Goal: Share content

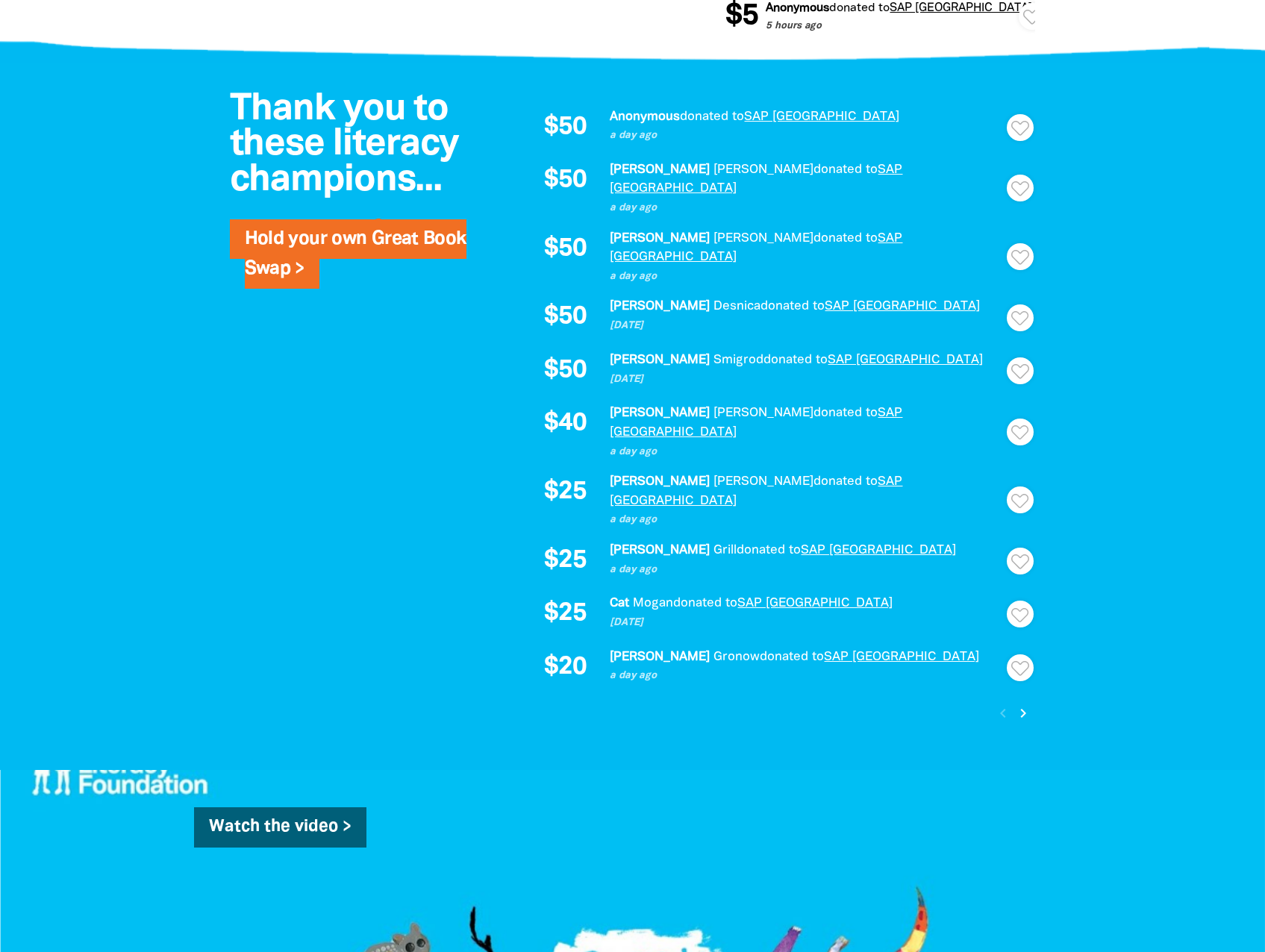
scroll to position [1045, 0]
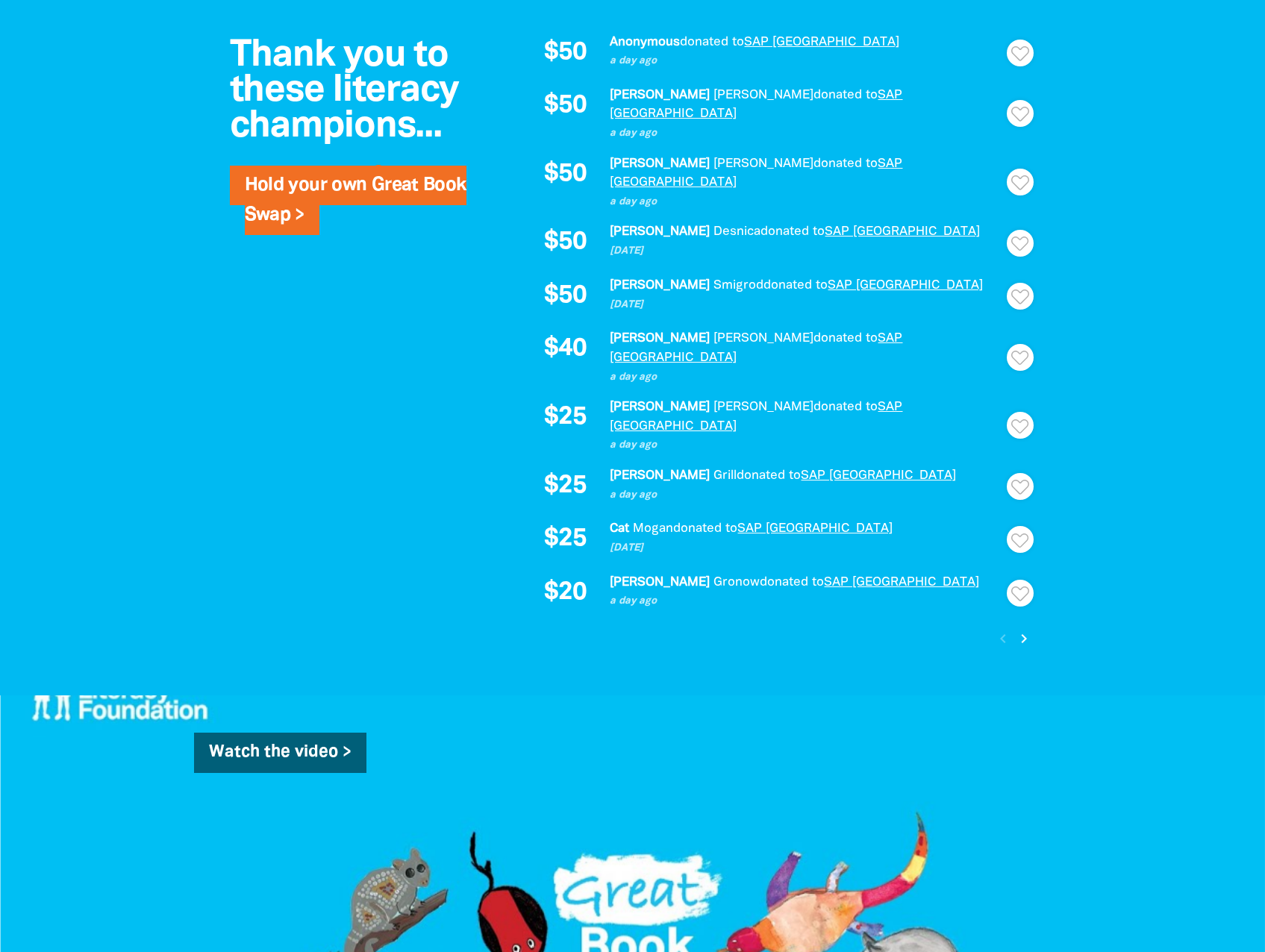
click at [1020, 630] on icon "chevron_right" at bounding box center [1024, 639] width 18 height 18
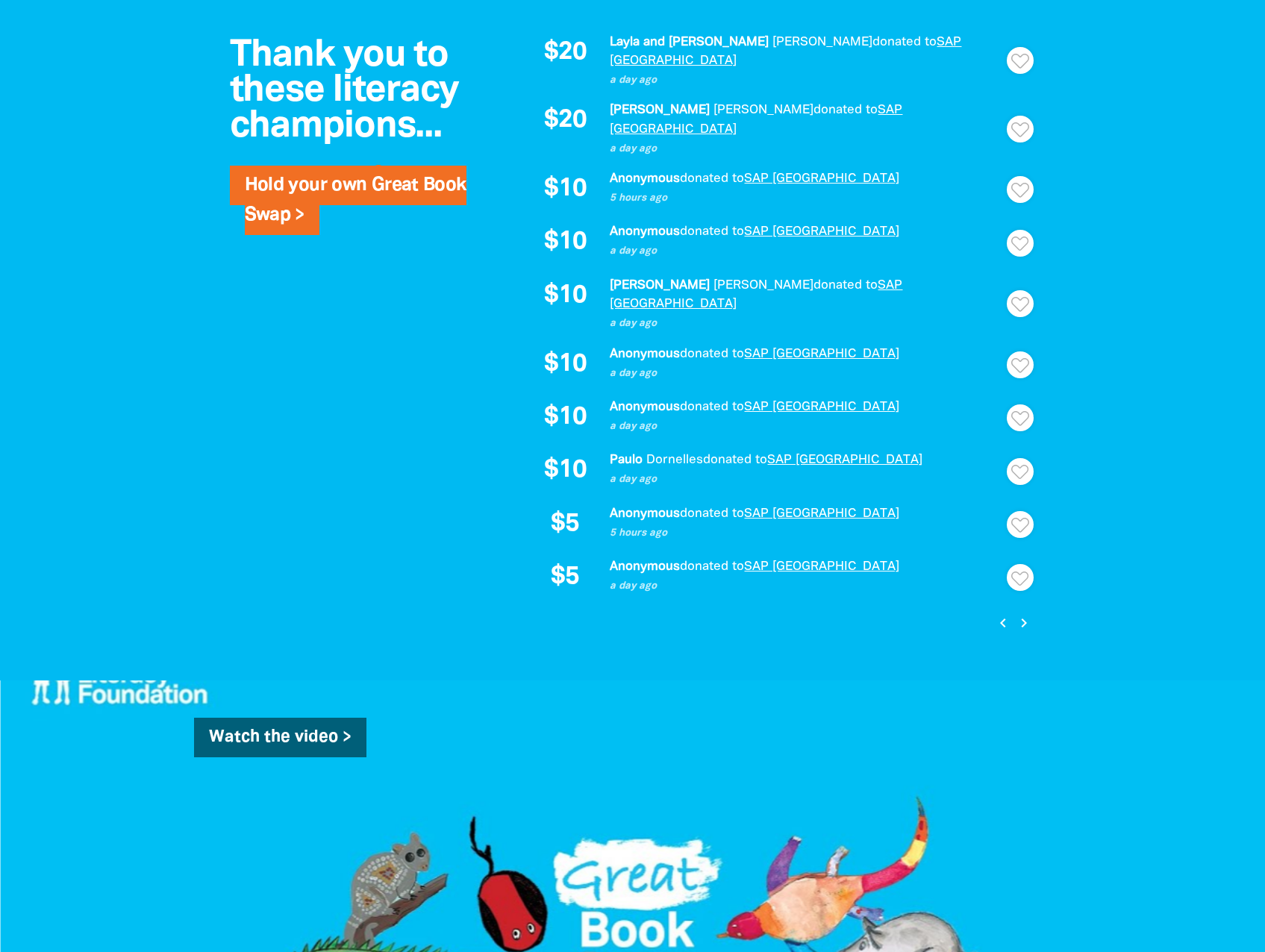
click at [1023, 614] on icon "chevron_right" at bounding box center [1024, 623] width 18 height 18
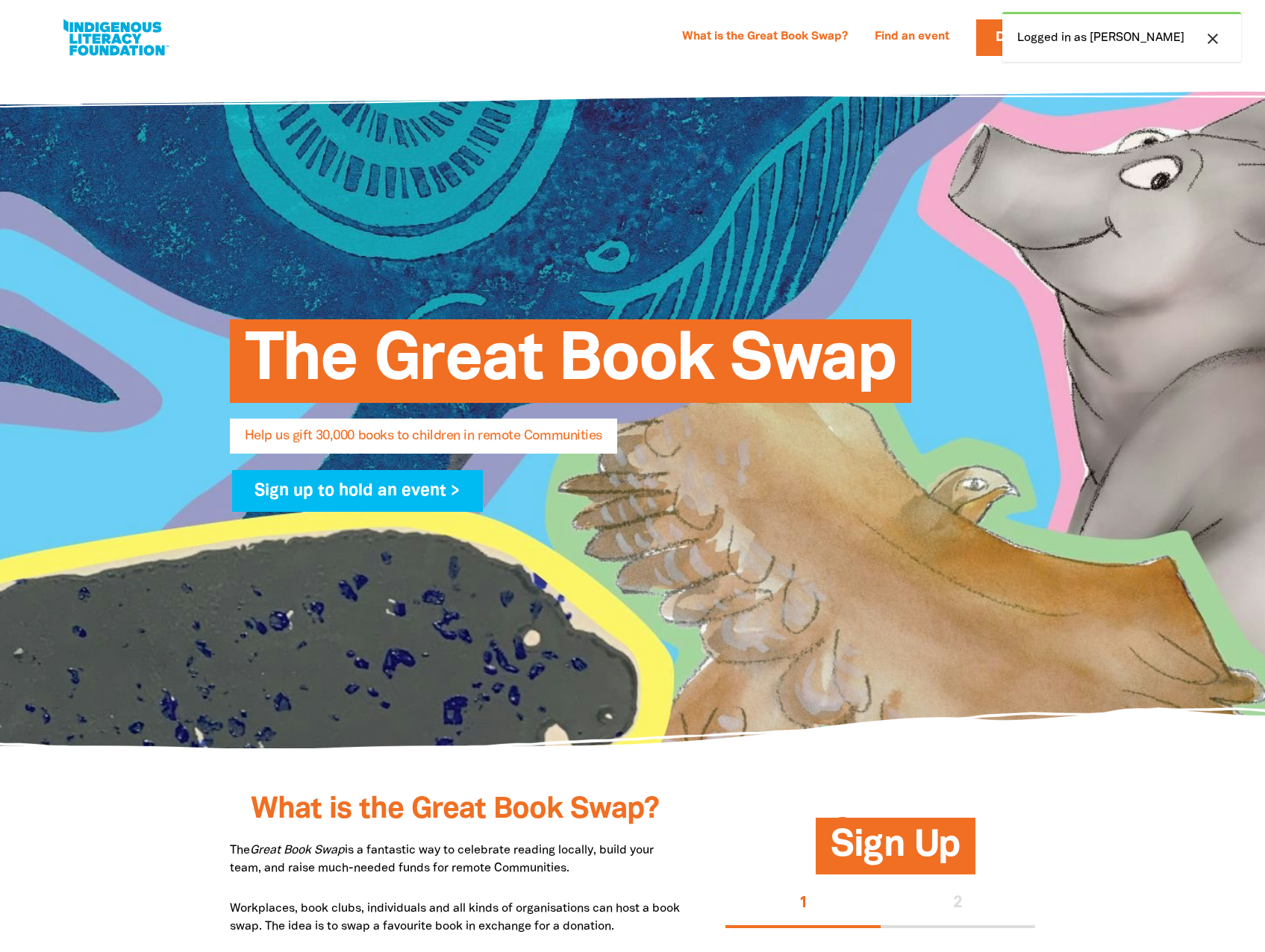
select select "AU"
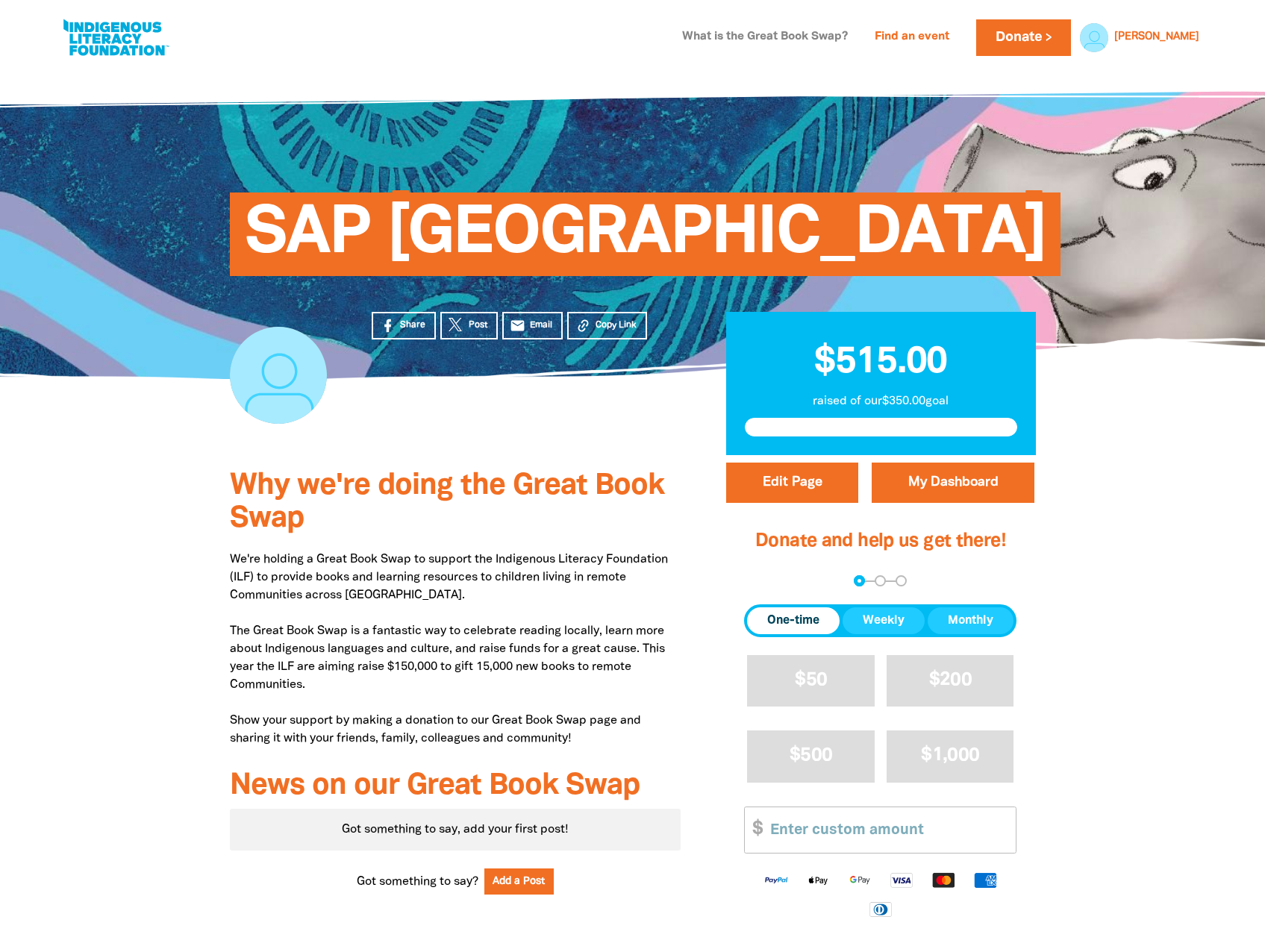
click at [814, 40] on link "What is the Great Book Swap?" at bounding box center [765, 37] width 184 height 24
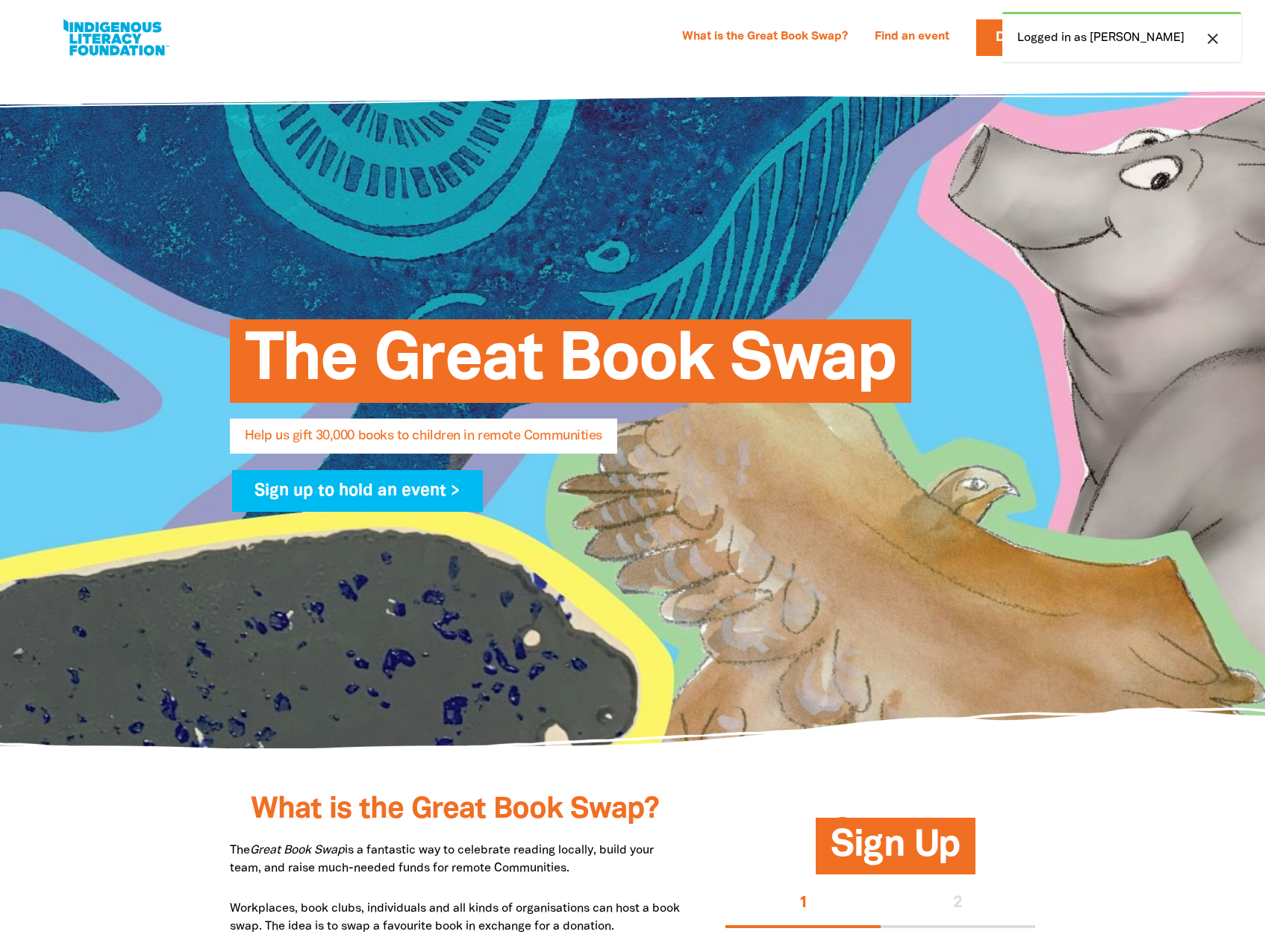
select select "AU"
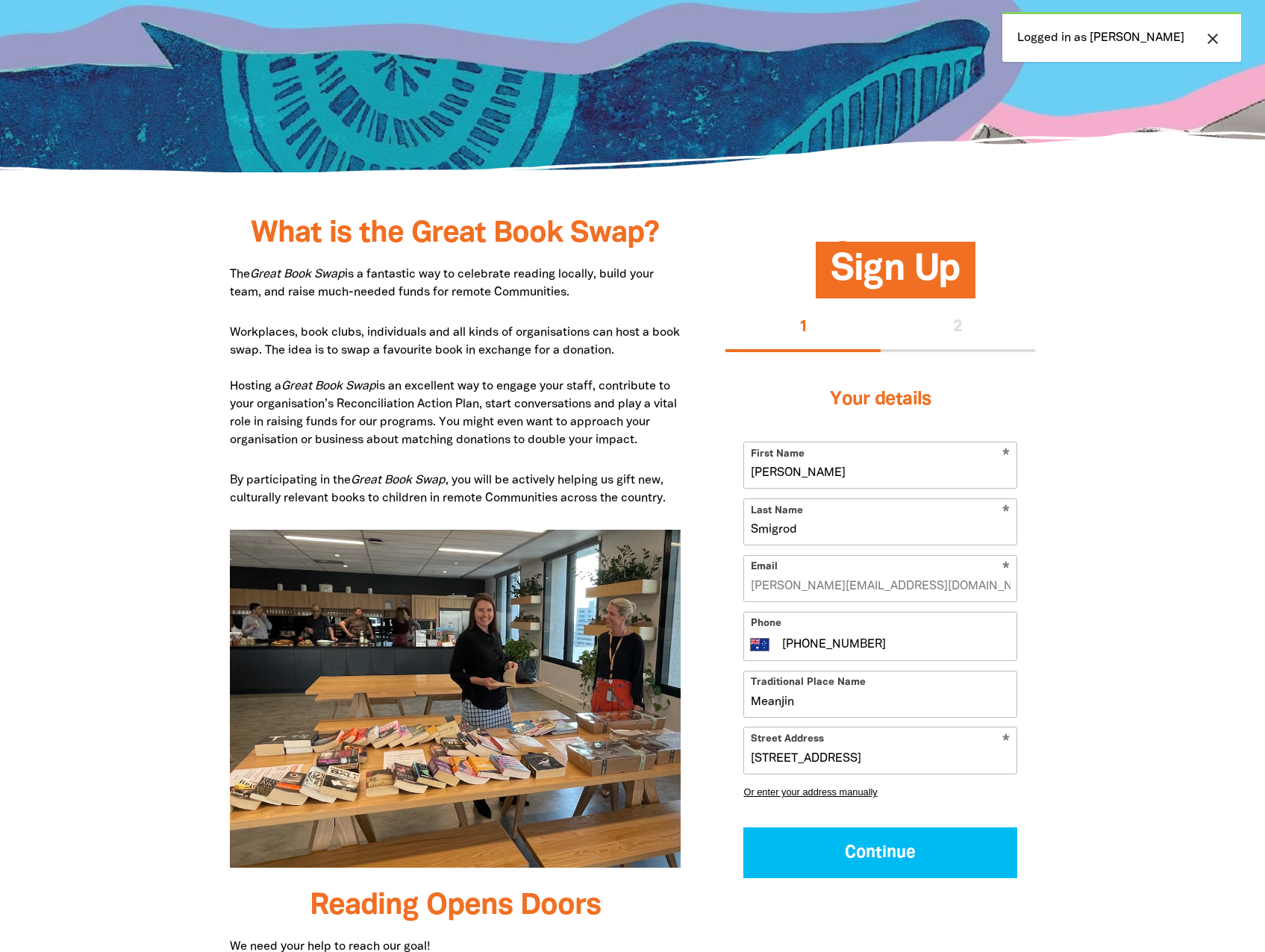
scroll to position [570, 0]
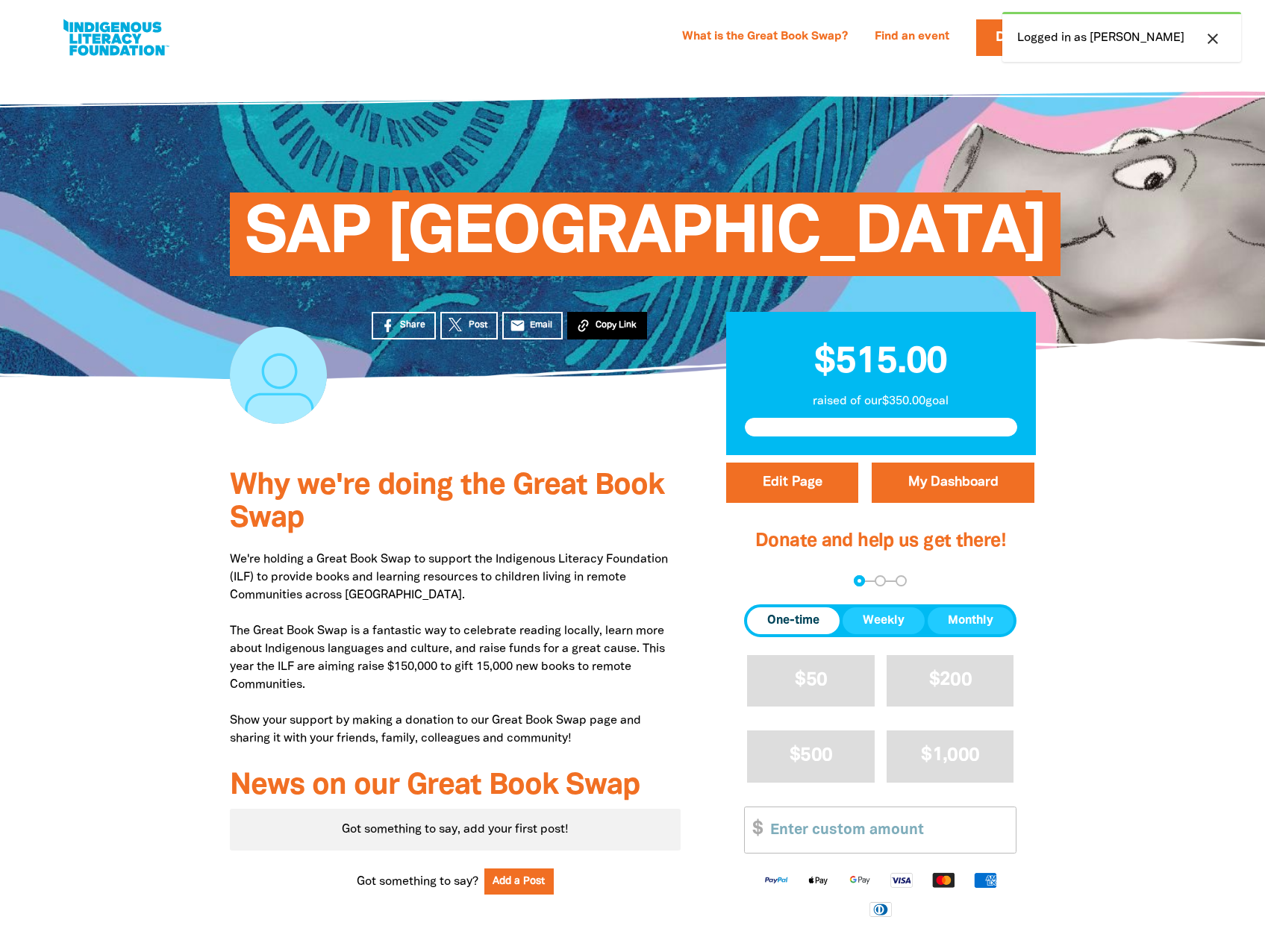
click at [627, 326] on span "Copy Link" at bounding box center [616, 325] width 41 height 13
